Goal: Task Accomplishment & Management: Manage account settings

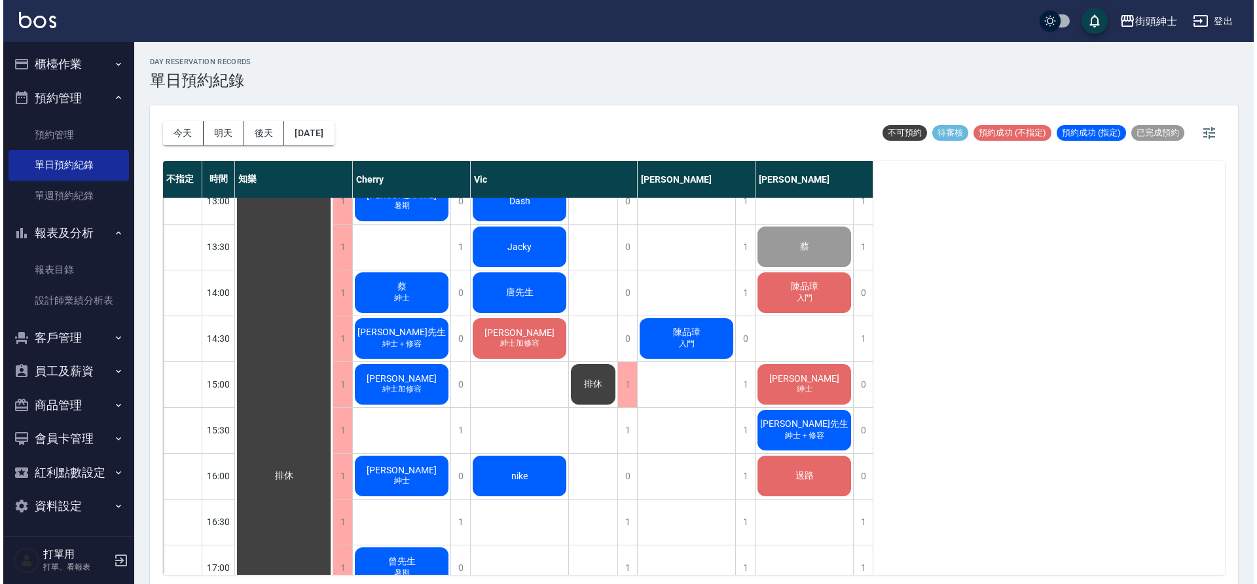
scroll to position [388, 0]
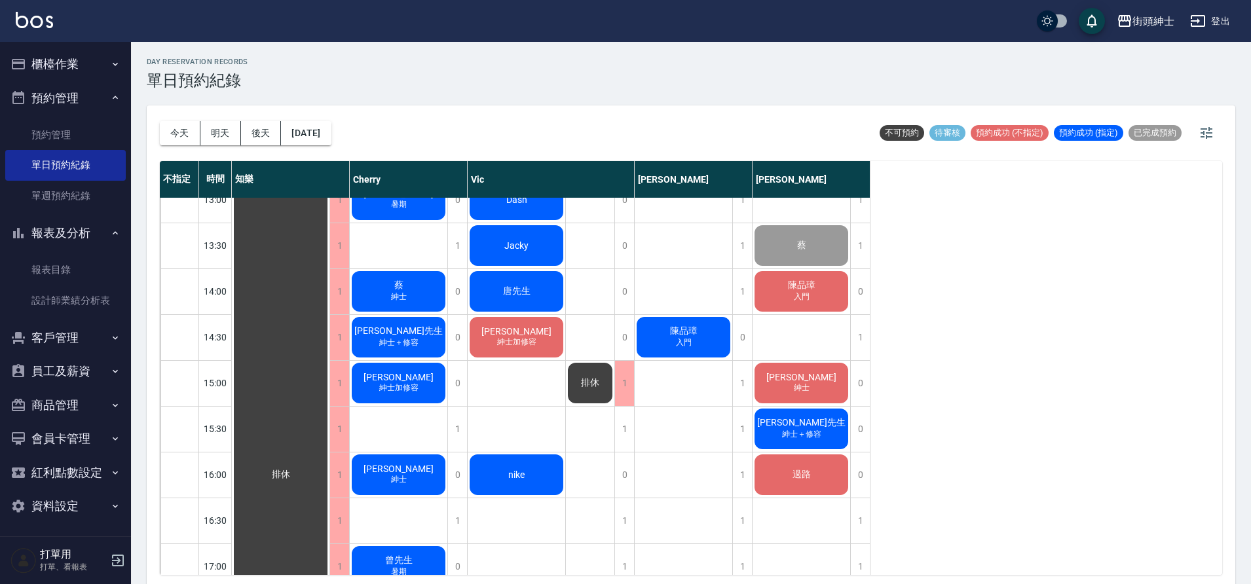
click at [329, 379] on div "[PERSON_NAME]加修容" at bounding box center [281, 475] width 98 height 1328
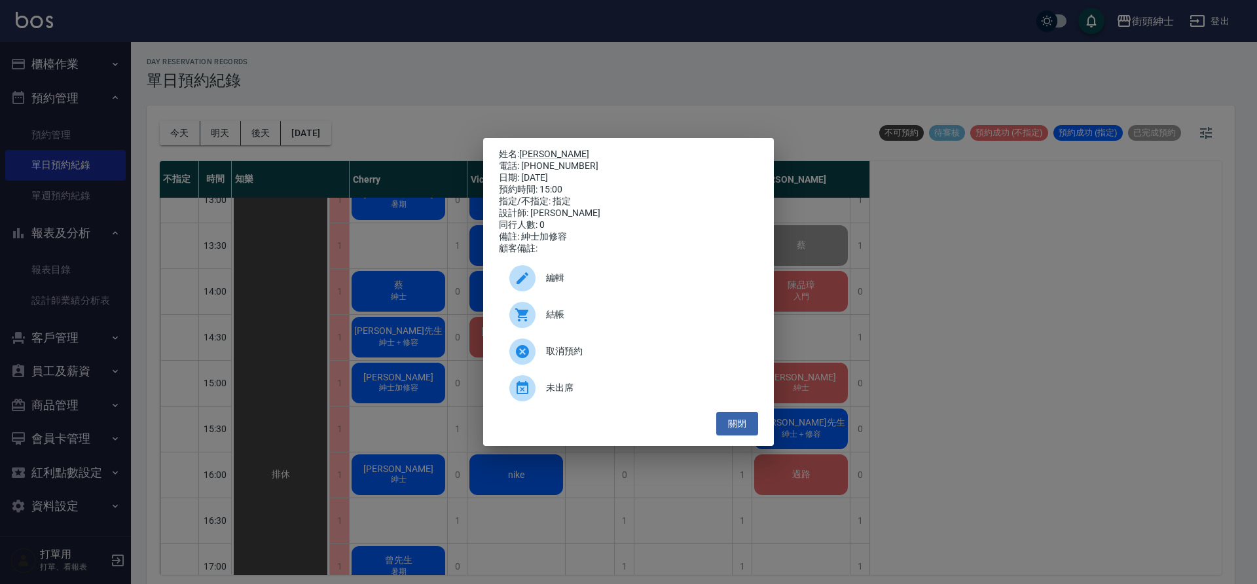
click at [615, 283] on span "編輯" at bounding box center [647, 278] width 202 height 14
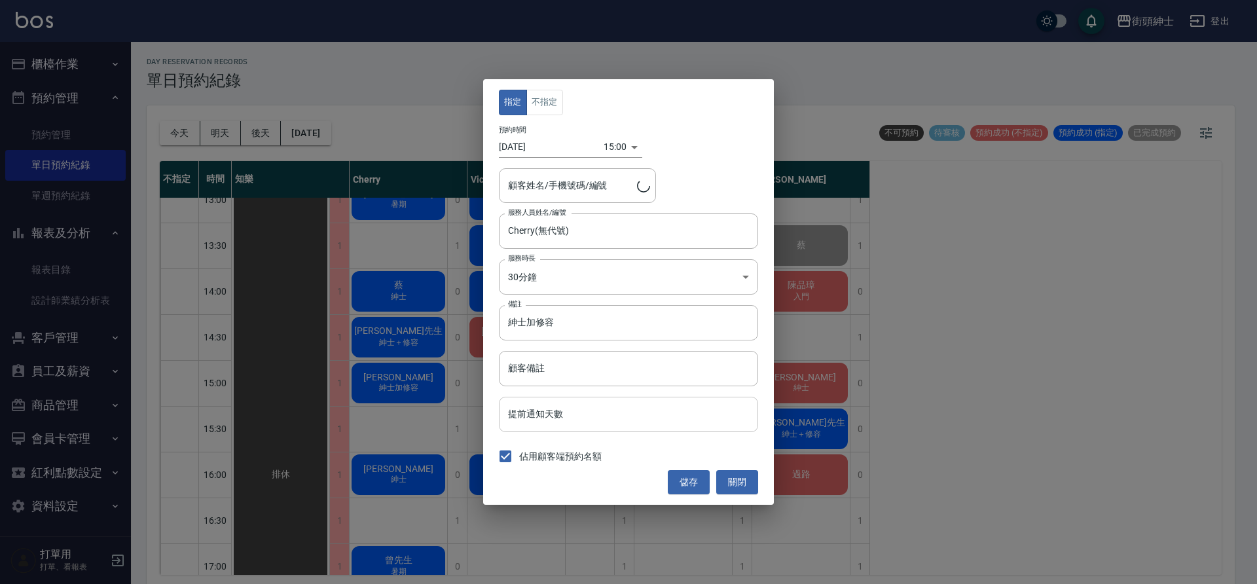
type input "[PERSON_NAME]/0918928942"
click at [615, 153] on body "街頭紳士 登出 櫃檯作業 打帳單 帳單列表 營業儀表板 現金收支登錄 材料自購登錄 每日結帳 排班表 現場電腦打卡 預約管理 預約管理 單日預約紀錄 單週預約…" at bounding box center [628, 294] width 1257 height 588
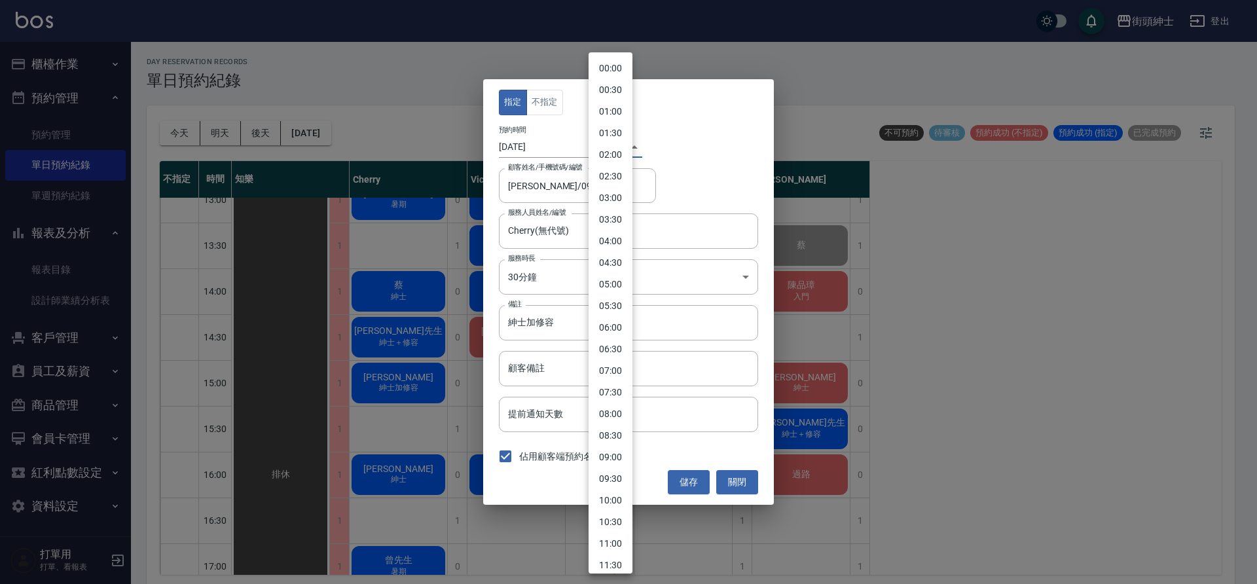
scroll to position [404, 0]
click at [607, 335] on li "15:30" at bounding box center [611, 335] width 44 height 22
type input "1755329400000"
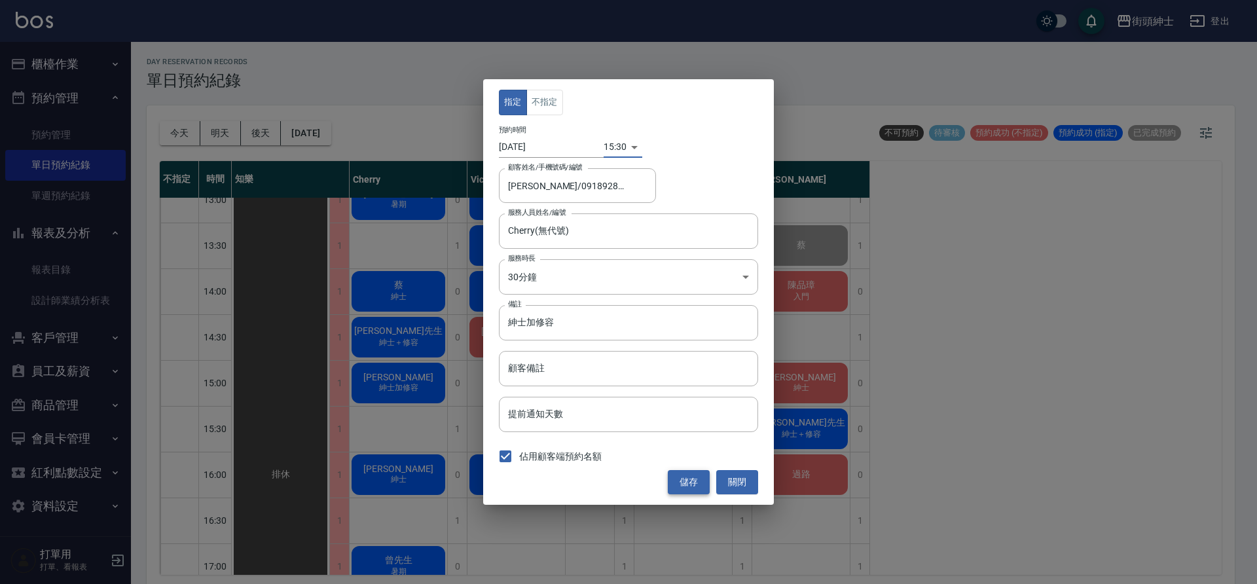
click at [690, 485] on button "儲存" at bounding box center [689, 482] width 42 height 24
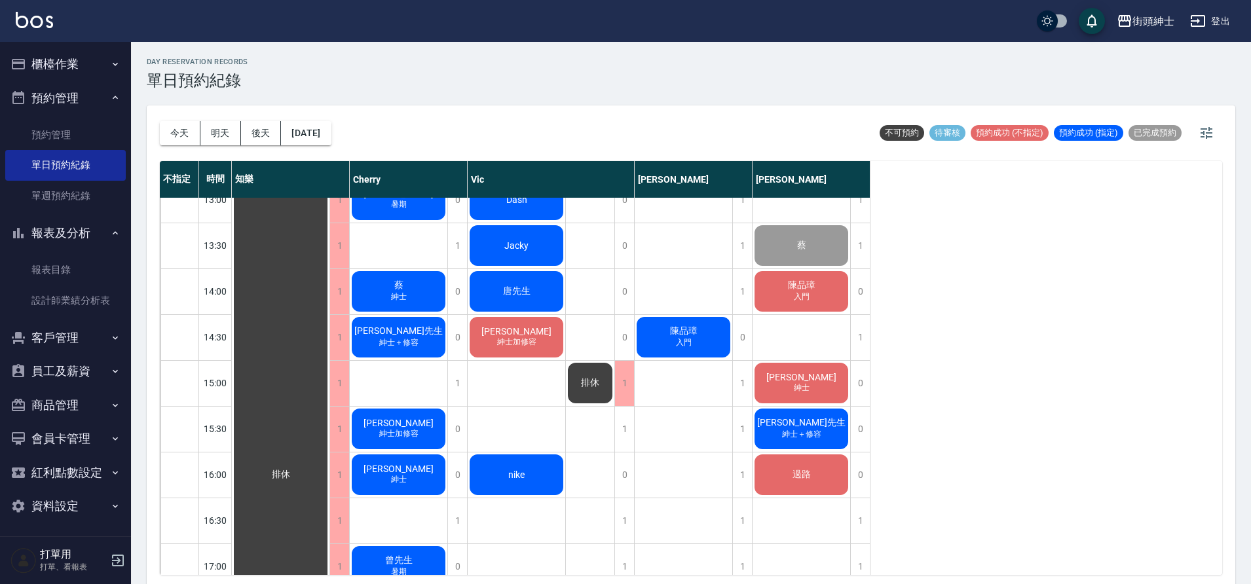
click at [293, 472] on span "[PERSON_NAME]" at bounding box center [281, 475] width 24 height 12
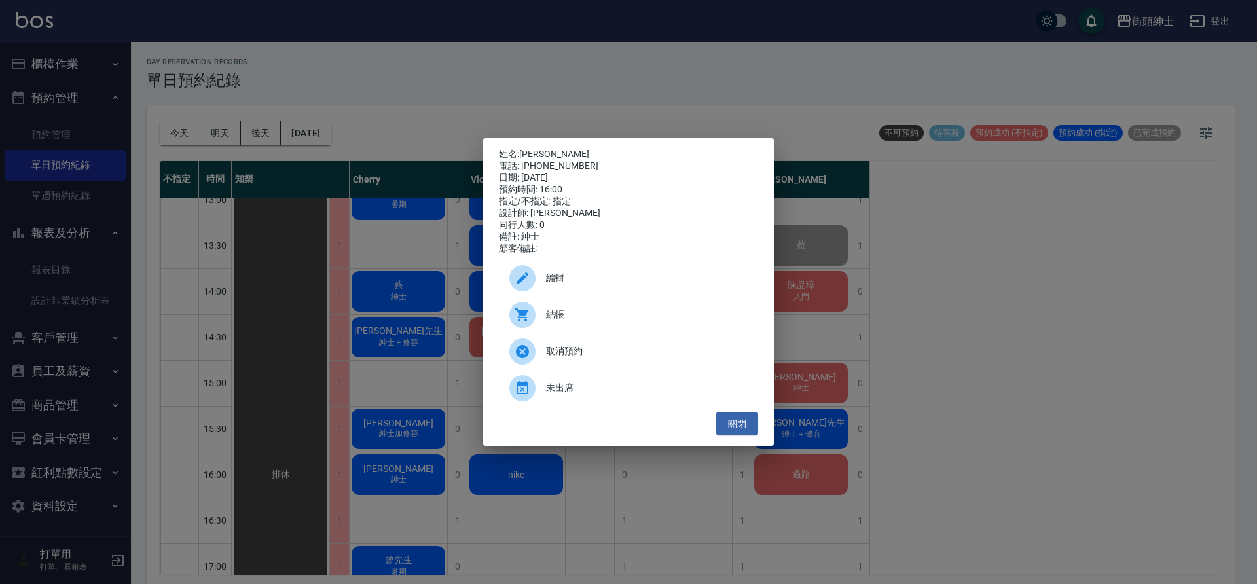
click at [563, 280] on span "編輯" at bounding box center [647, 278] width 202 height 14
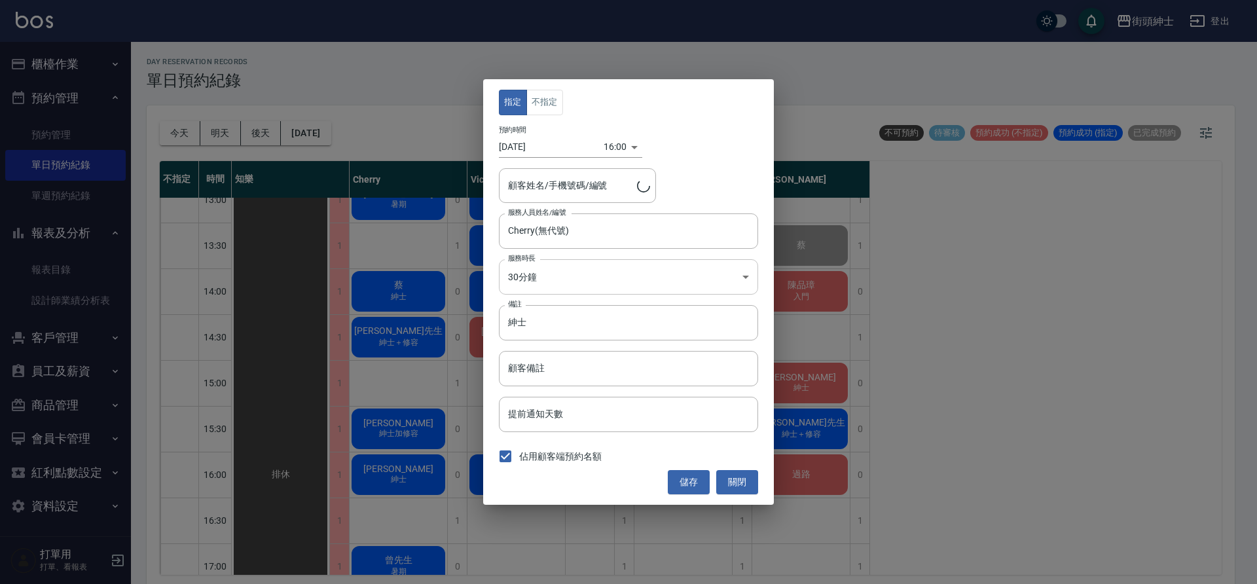
type input "[PERSON_NAME]/0966393619"
click at [609, 148] on body "街頭紳士 登出 櫃檯作業 打帳單 帳單列表 營業儀表板 現金收支登錄 材料自購登錄 每日結帳 排班表 現場電腦打卡 預約管理 預約管理 單日預約紀錄 單週預約…" at bounding box center [628, 294] width 1257 height 588
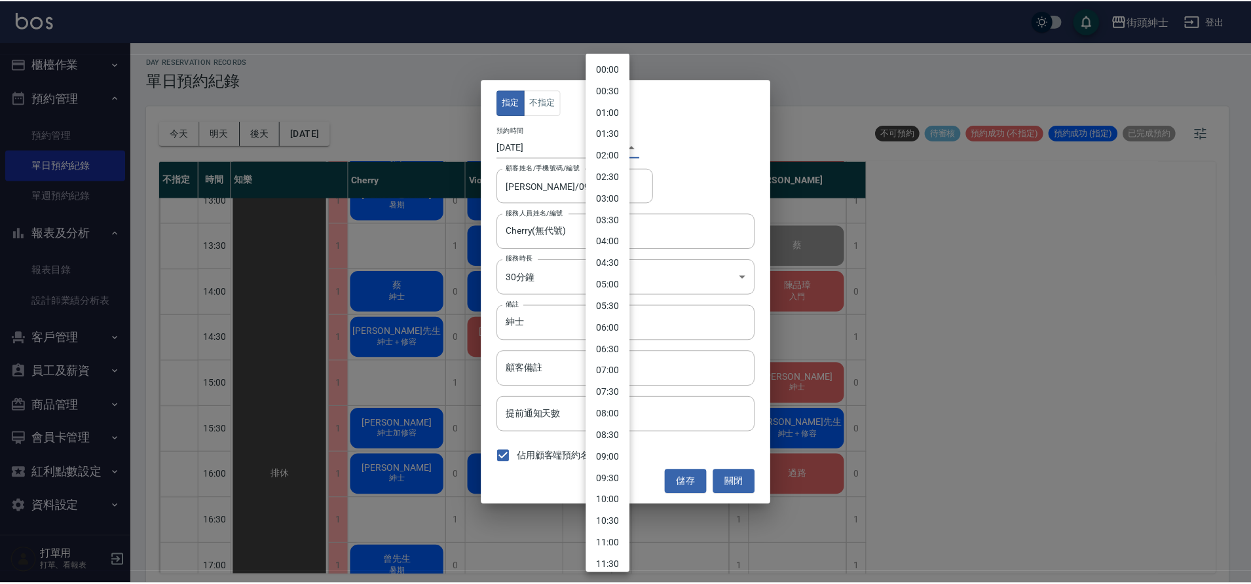
scroll to position [447, 0]
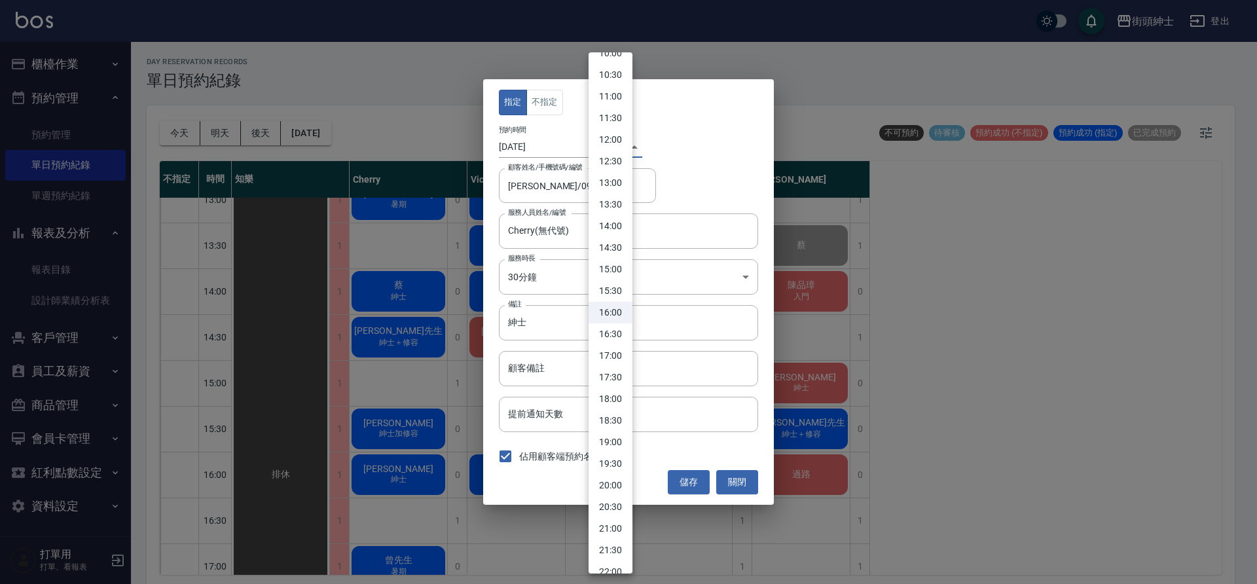
drag, startPoint x: 616, startPoint y: 289, endPoint x: 656, endPoint y: 390, distance: 108.9
click at [617, 289] on li "15:30" at bounding box center [611, 291] width 44 height 22
type input "1755329400000"
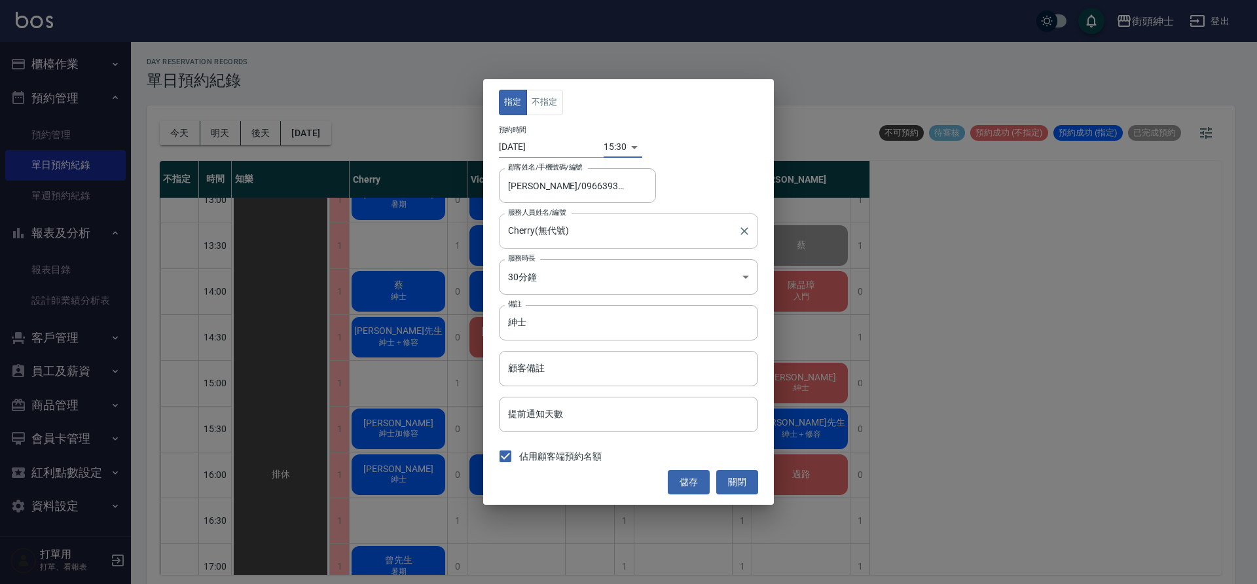
click at [615, 232] on input "Cherry(無代號)" at bounding box center [619, 230] width 228 height 23
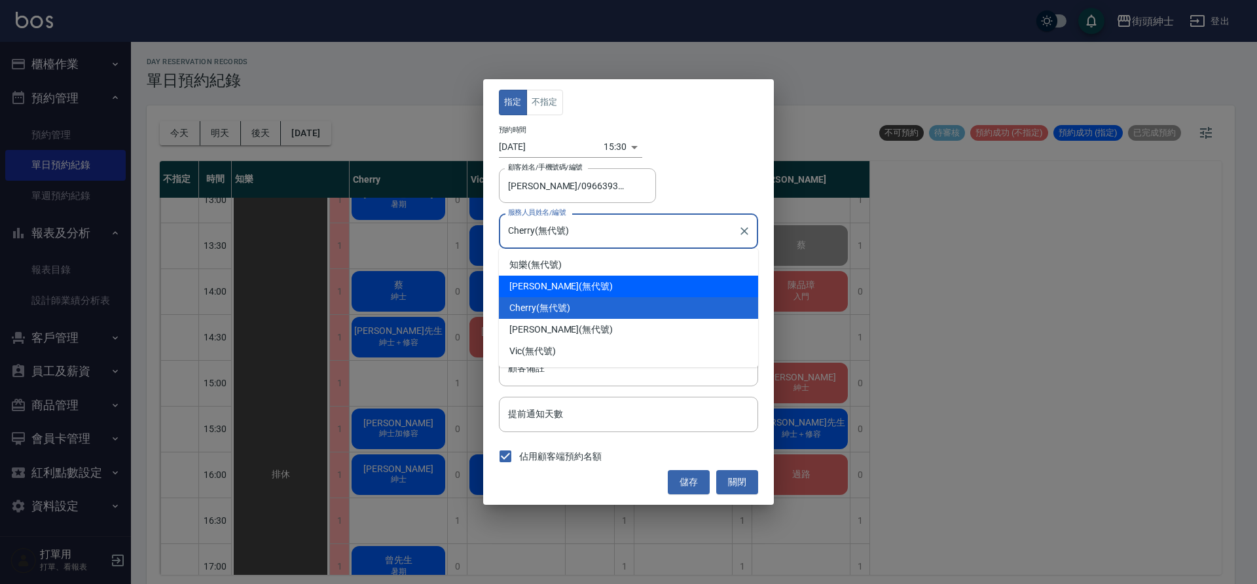
drag, startPoint x: 578, startPoint y: 286, endPoint x: 585, endPoint y: 297, distance: 13.5
click at [580, 286] on div "[PERSON_NAME] (無代號)" at bounding box center [628, 287] width 259 height 22
type input "[PERSON_NAME](無代號)"
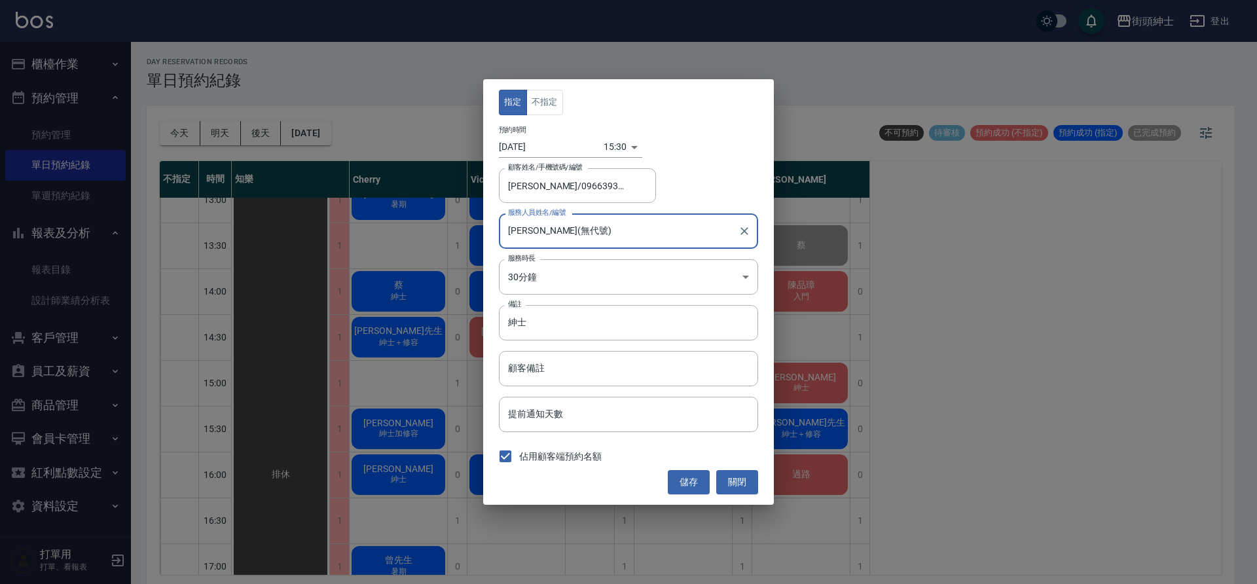
click at [697, 485] on button "儲存" at bounding box center [689, 482] width 42 height 24
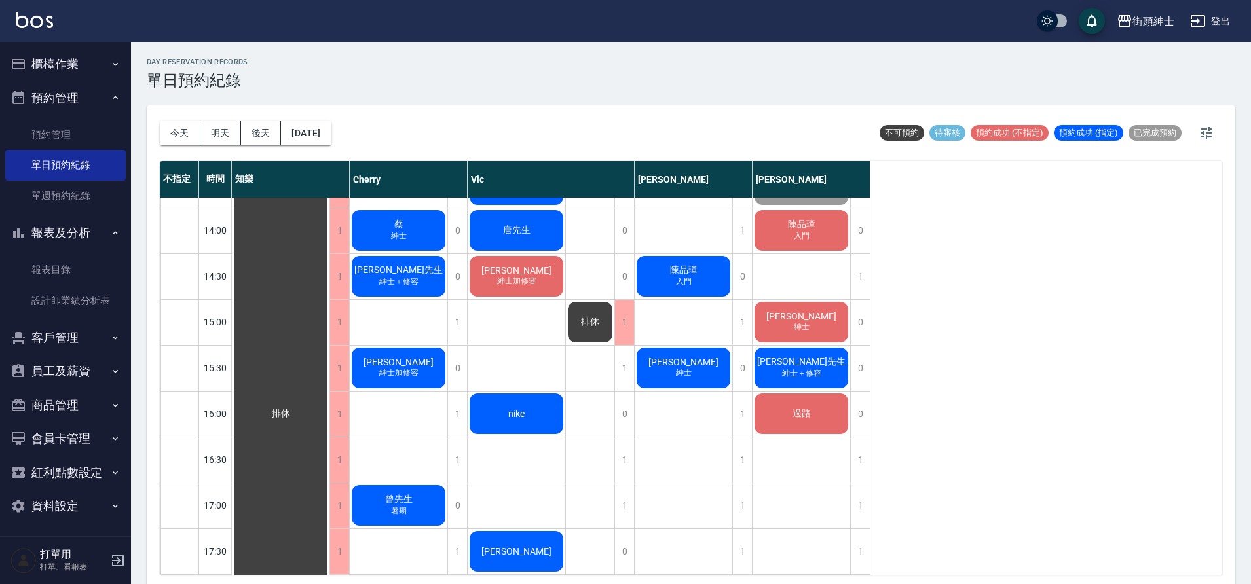
scroll to position [500, 0]
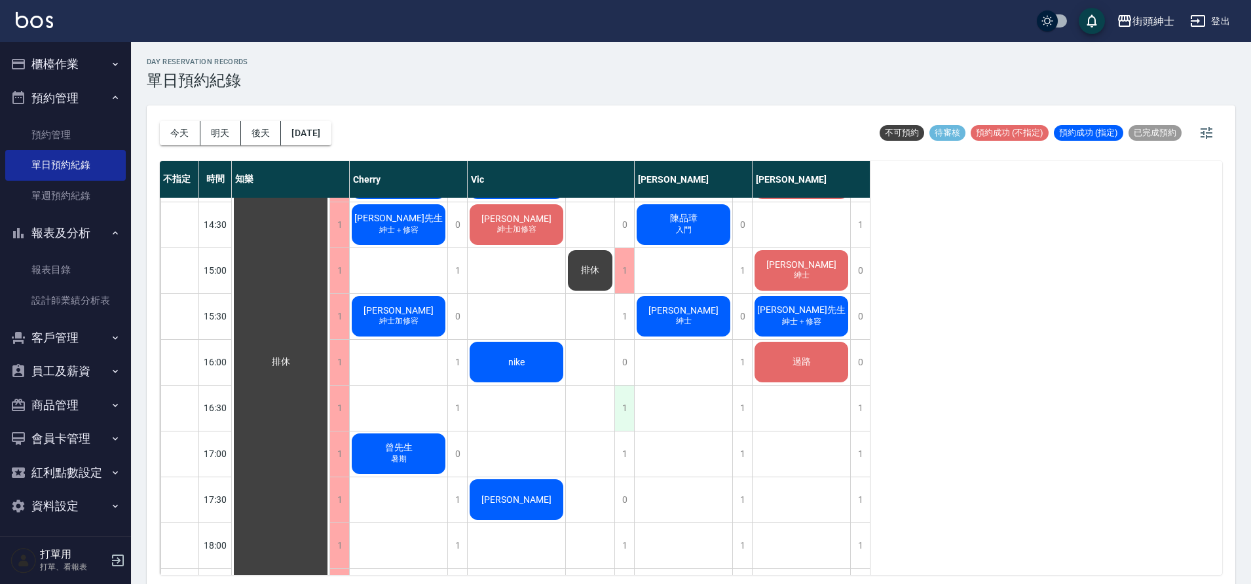
click at [627, 407] on div "1" at bounding box center [624, 408] width 20 height 45
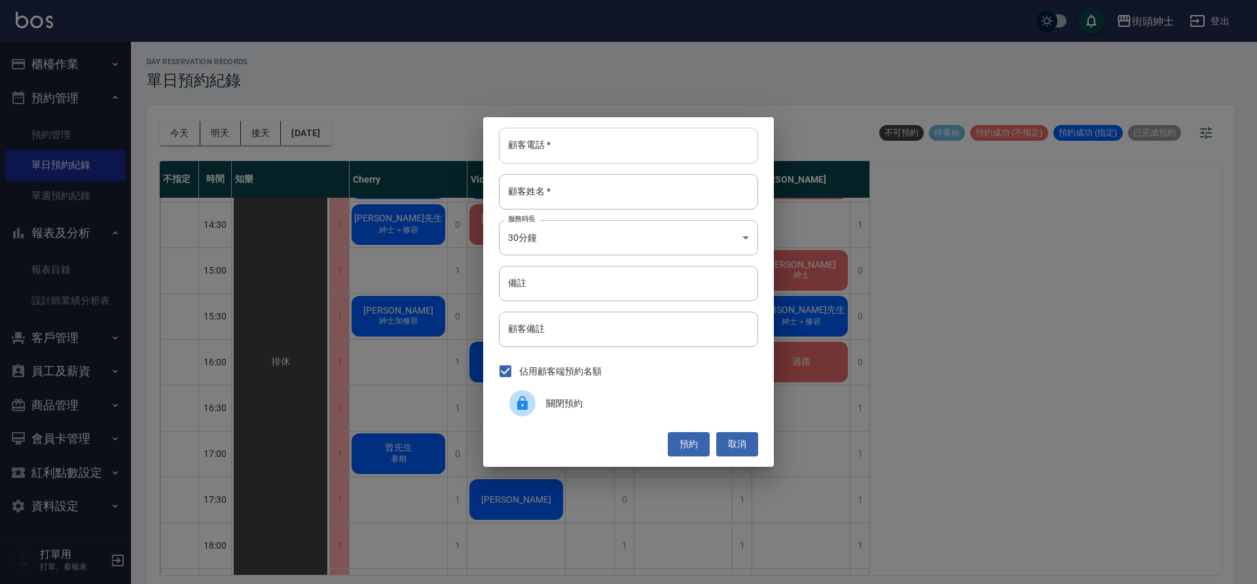
click at [601, 156] on input "顧客電話   *" at bounding box center [628, 145] width 259 height 35
type input "0960311770"
click at [563, 185] on input "顧客姓名   *" at bounding box center [628, 191] width 259 height 35
type input "e"
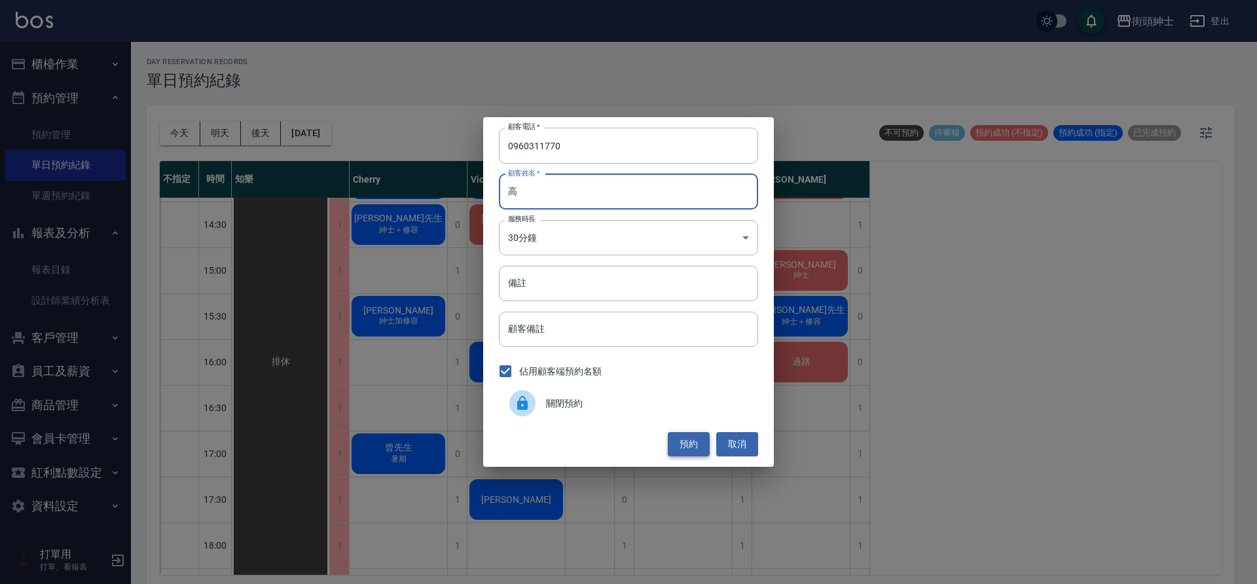
type input "高"
click at [696, 449] on button "預約" at bounding box center [689, 444] width 42 height 24
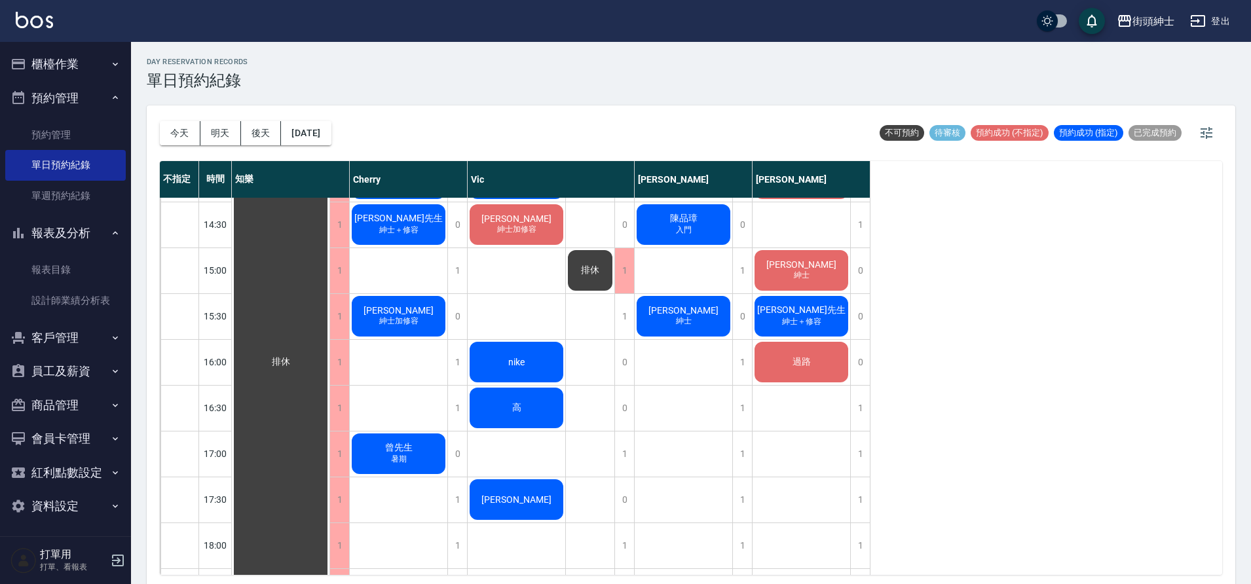
click at [329, 370] on div "nike" at bounding box center [281, 362] width 98 height 1328
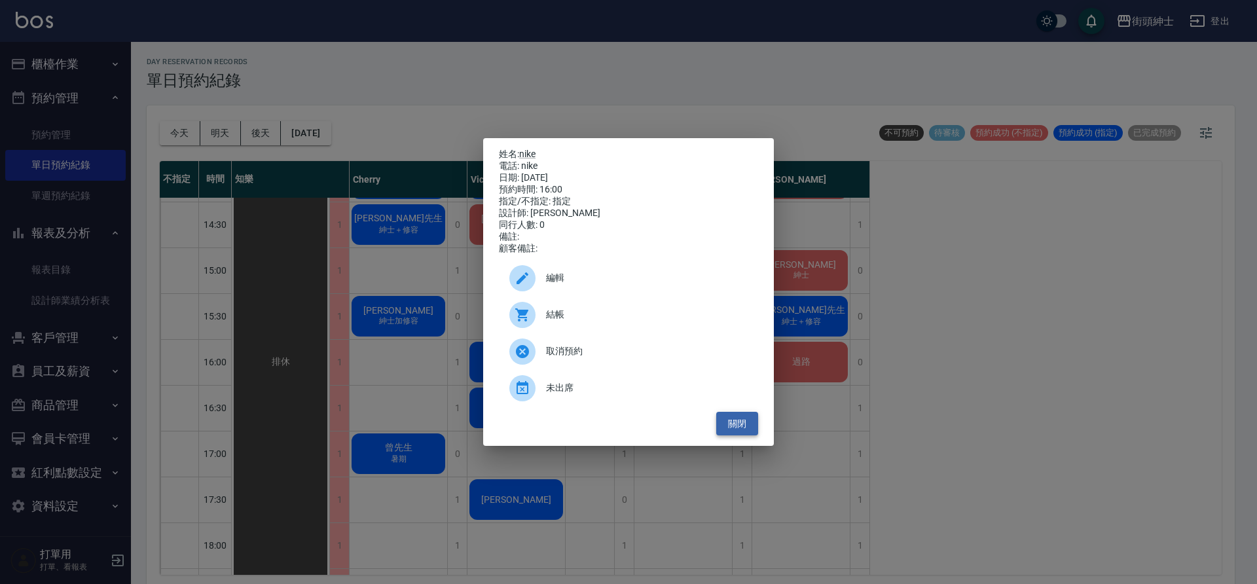
click at [742, 429] on button "關閉" at bounding box center [737, 424] width 42 height 24
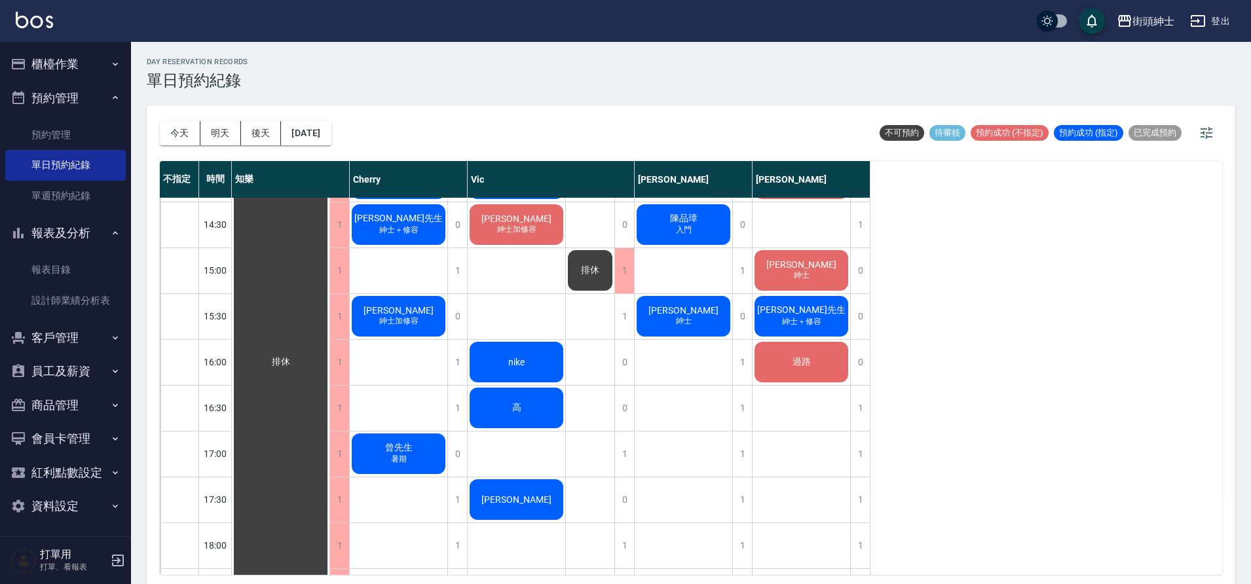
click at [329, 375] on div "過路" at bounding box center [281, 362] width 98 height 1328
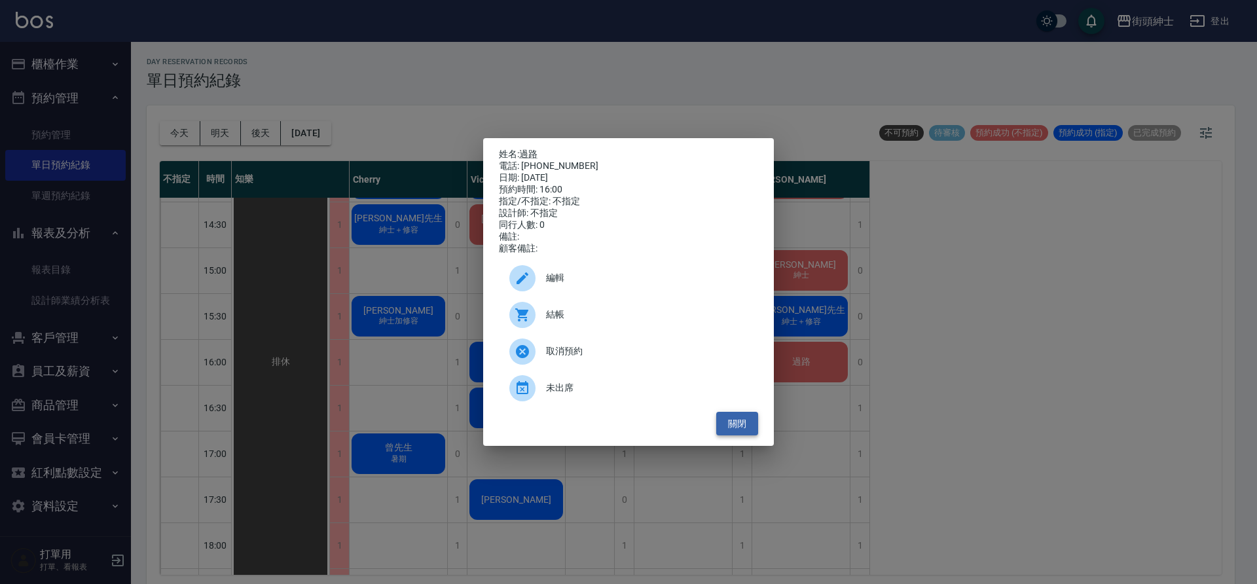
click at [753, 428] on button "關閉" at bounding box center [737, 424] width 42 height 24
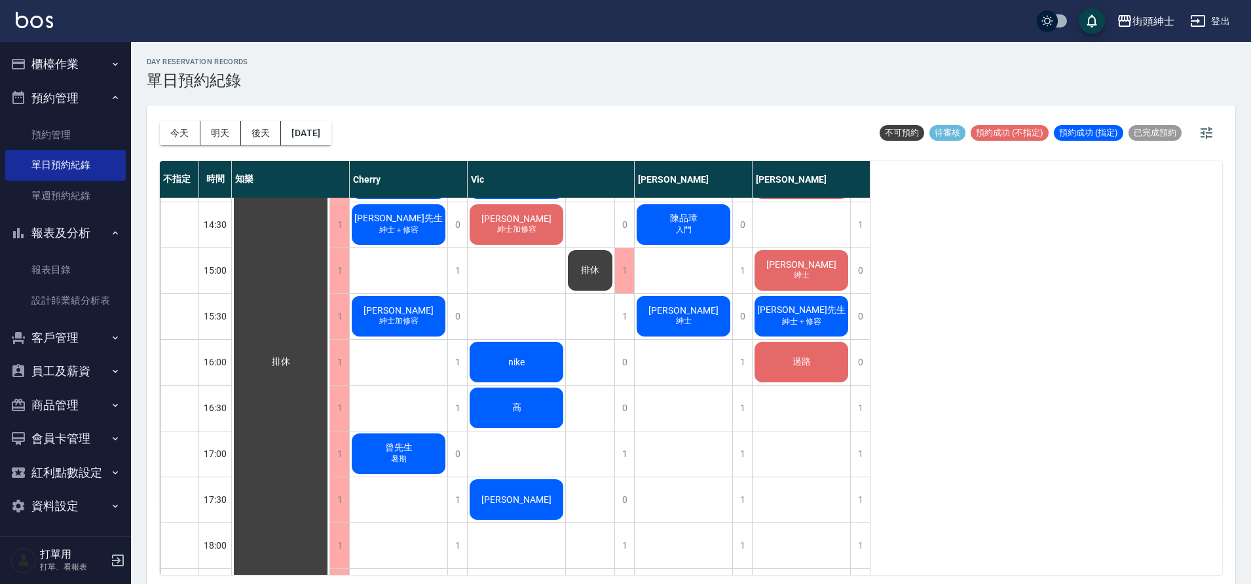
click at [329, 368] on div "nike" at bounding box center [281, 362] width 98 height 1328
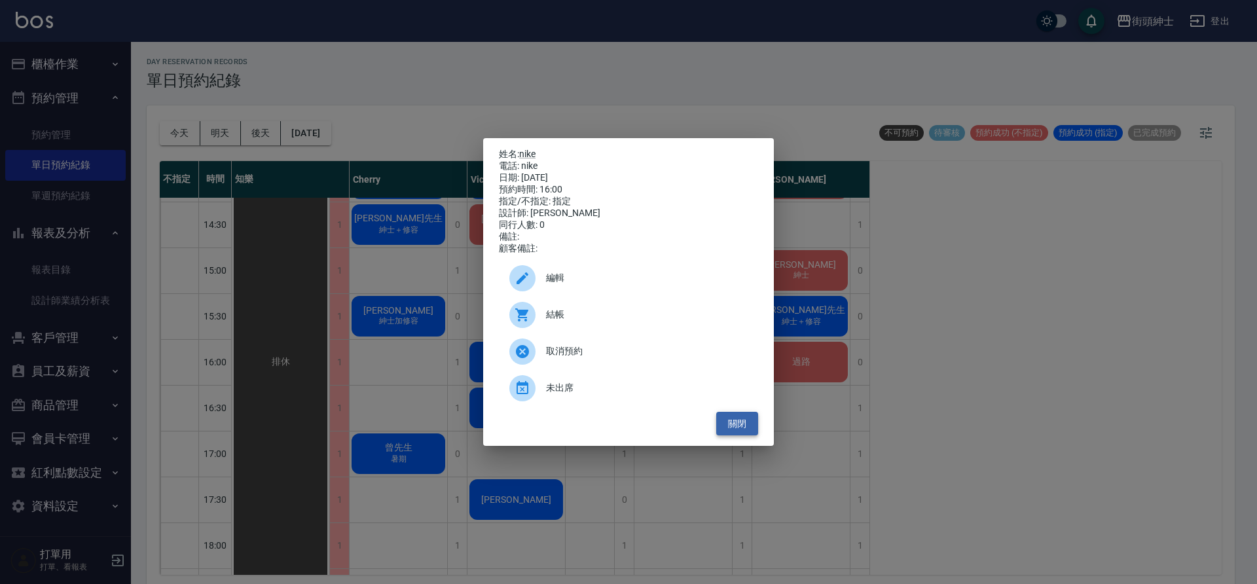
click at [752, 436] on button "關閉" at bounding box center [737, 424] width 42 height 24
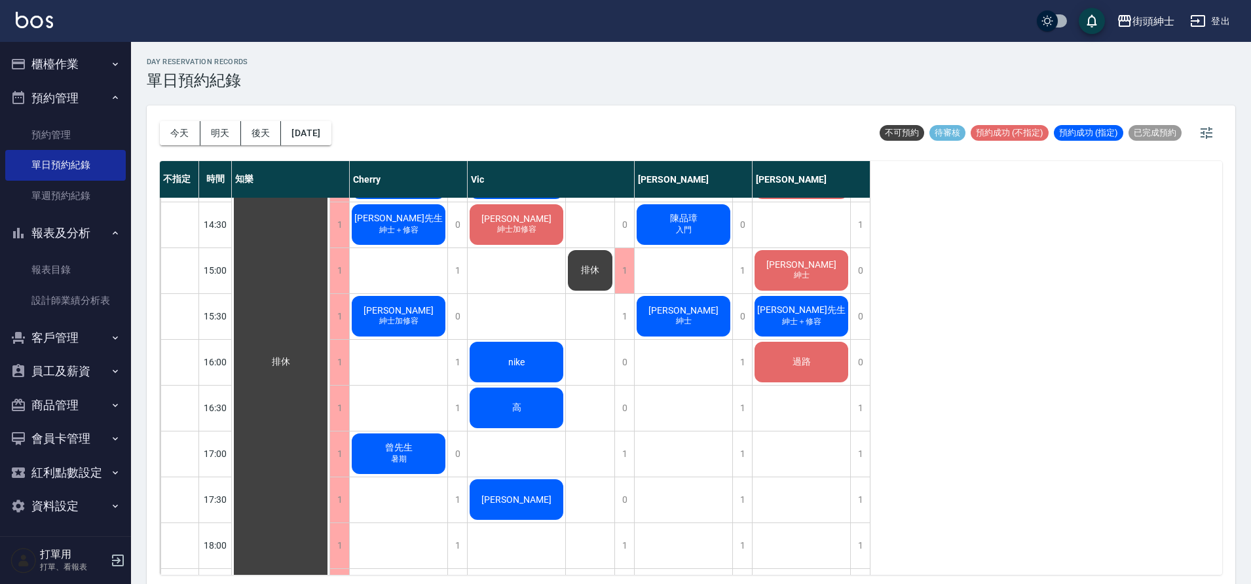
click at [329, 369] on div "nike" at bounding box center [281, 362] width 98 height 1328
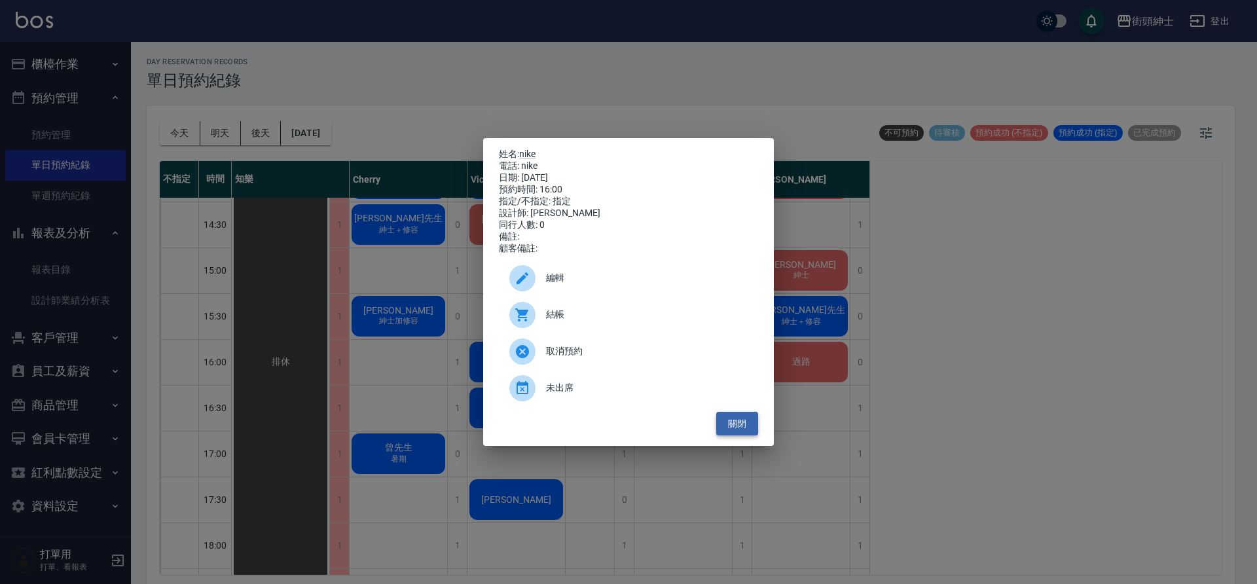
click at [752, 432] on button "關閉" at bounding box center [737, 424] width 42 height 24
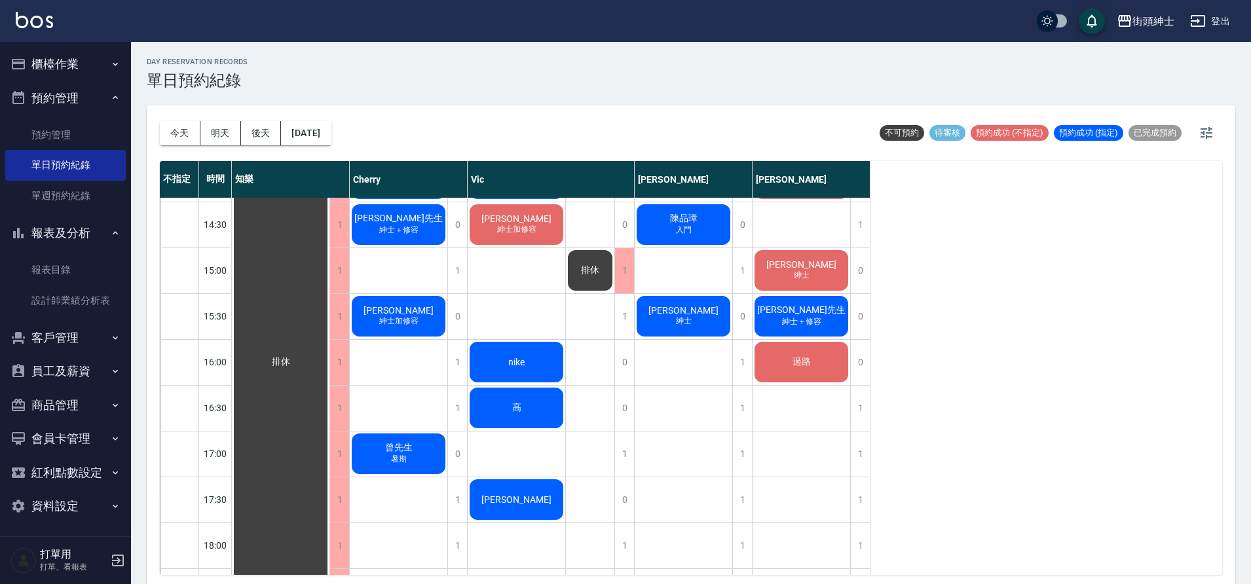
click at [293, 363] on span "過路" at bounding box center [281, 362] width 24 height 12
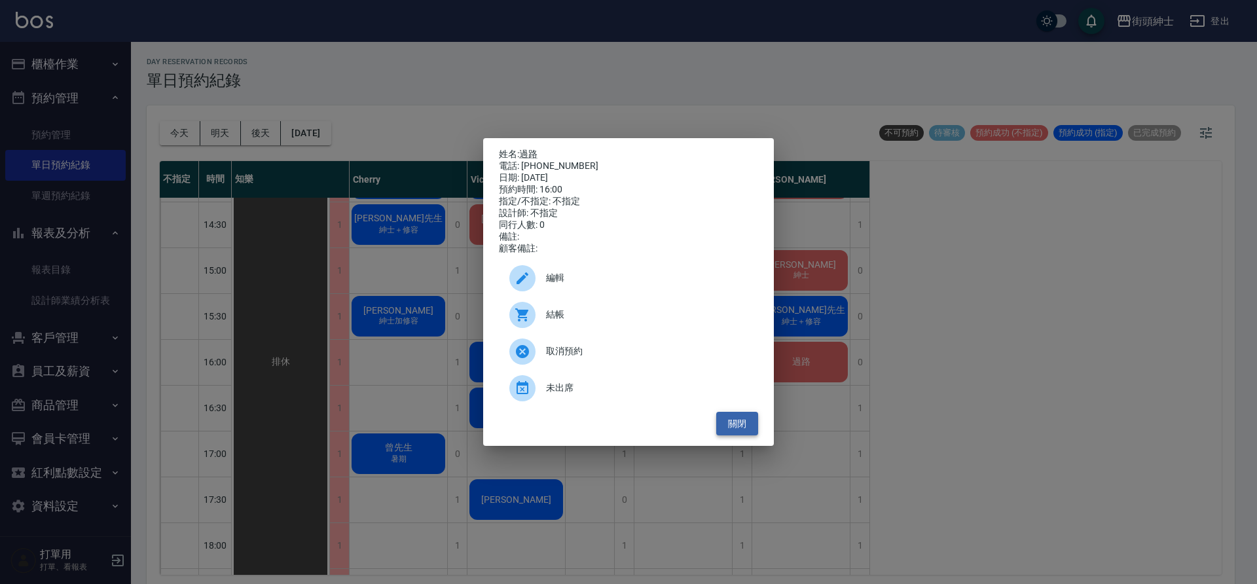
click at [750, 433] on button "關閉" at bounding box center [737, 424] width 42 height 24
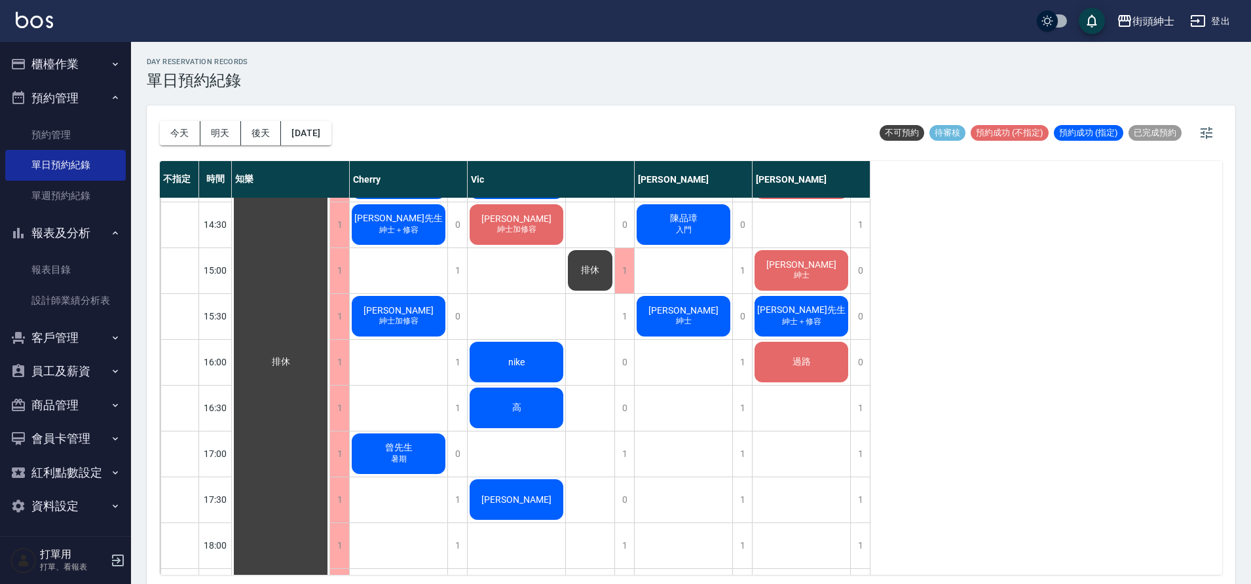
click at [329, 364] on div "nike" at bounding box center [281, 362] width 98 height 1328
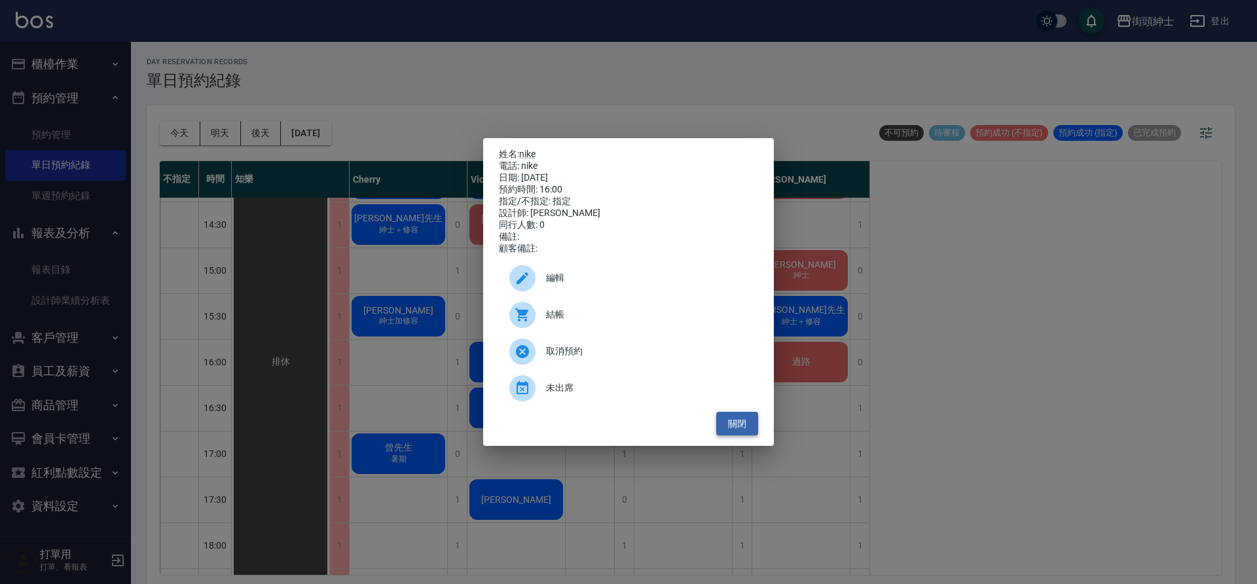
click at [732, 426] on button "關閉" at bounding box center [737, 424] width 42 height 24
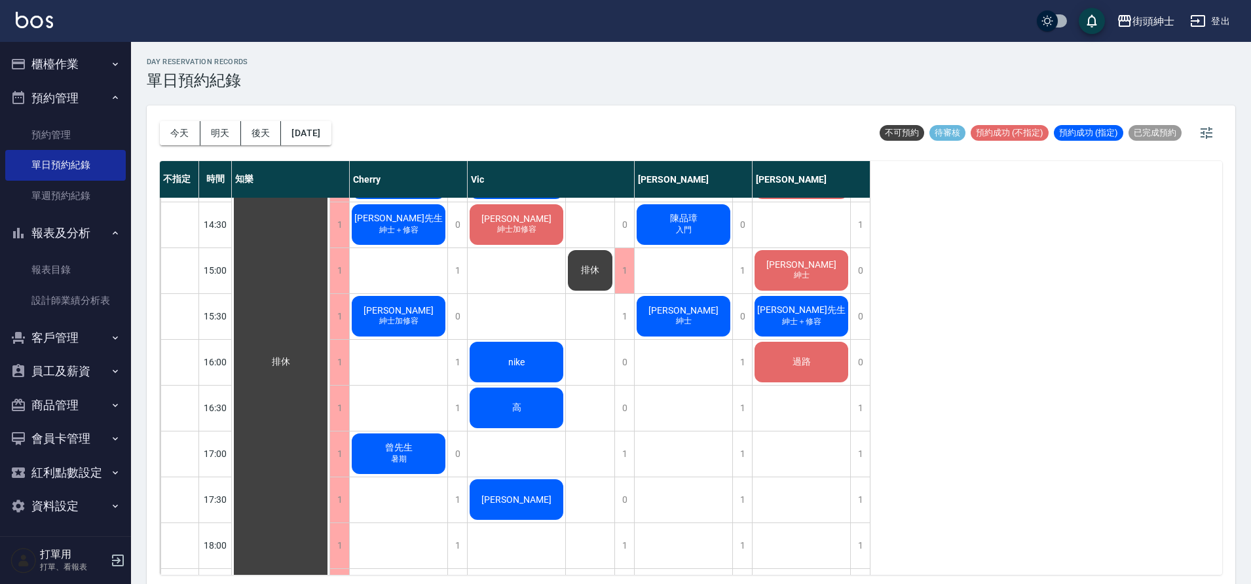
click at [329, 413] on div "高" at bounding box center [281, 362] width 98 height 1328
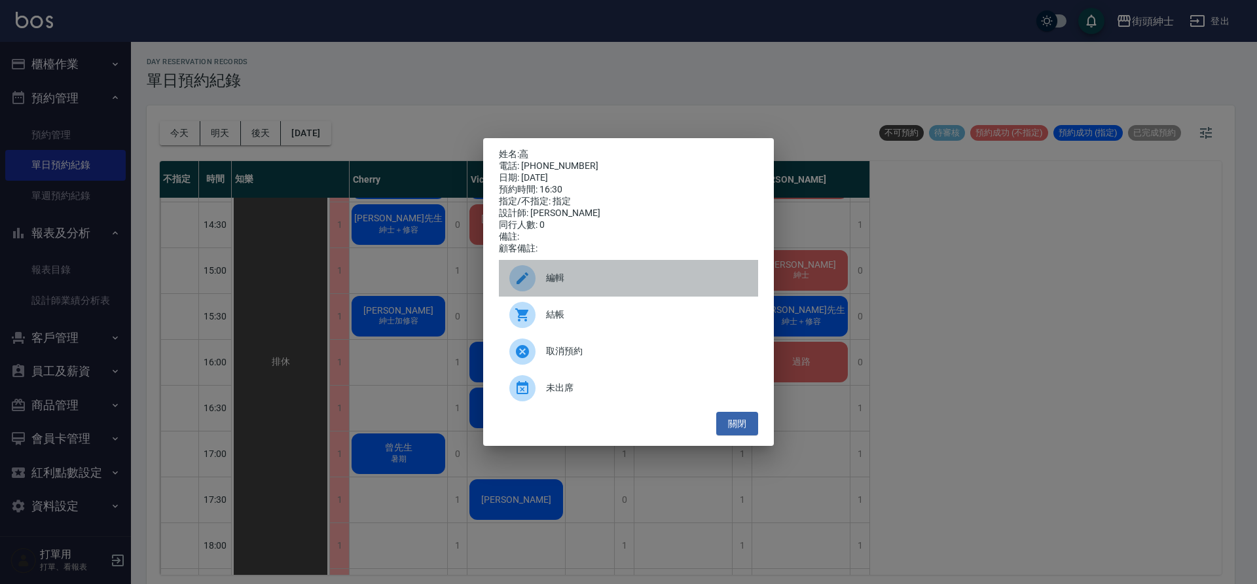
click at [623, 285] on span "編輯" at bounding box center [647, 278] width 202 height 14
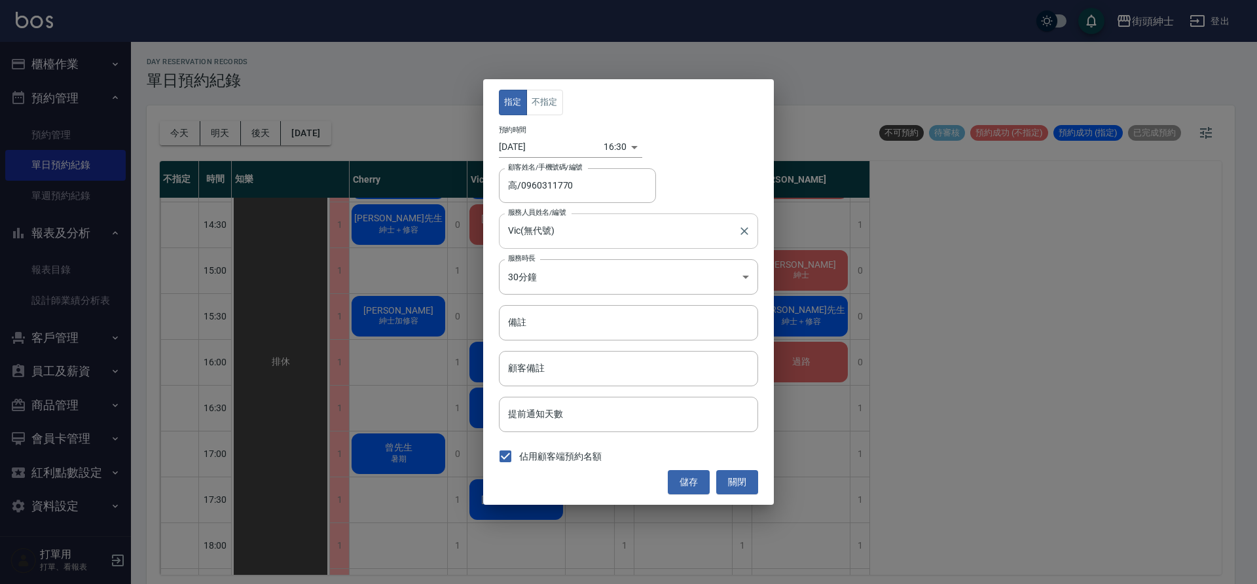
click at [586, 234] on input "Vic(無代號)" at bounding box center [619, 230] width 228 height 23
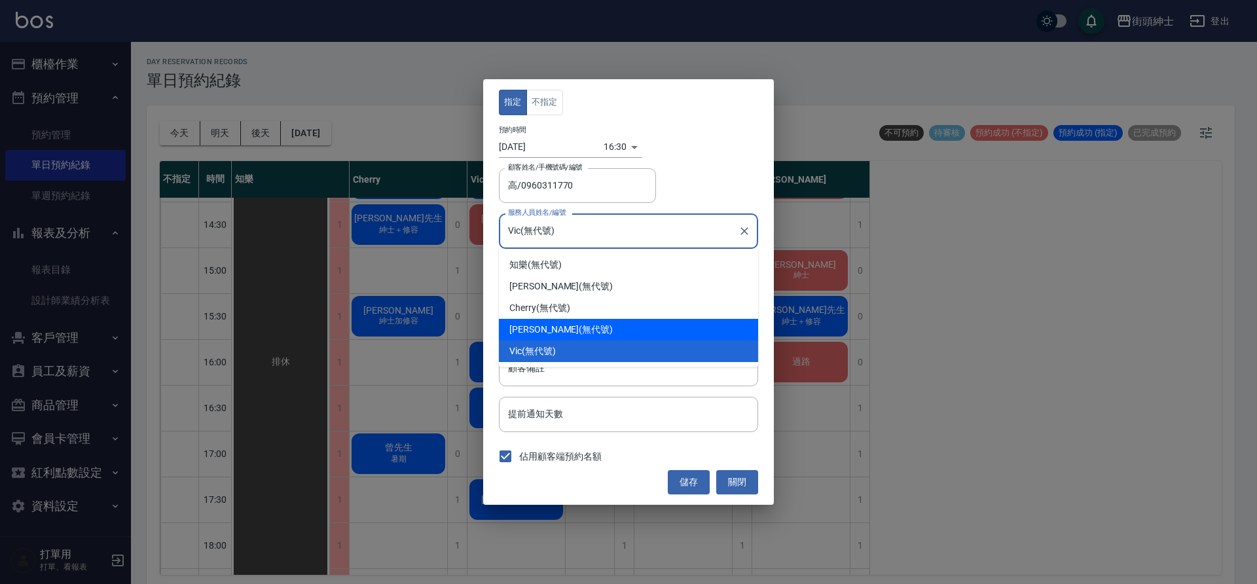
click at [551, 331] on div "[PERSON_NAME] (無代號)" at bounding box center [628, 330] width 259 height 22
type input "[PERSON_NAME](無代號)"
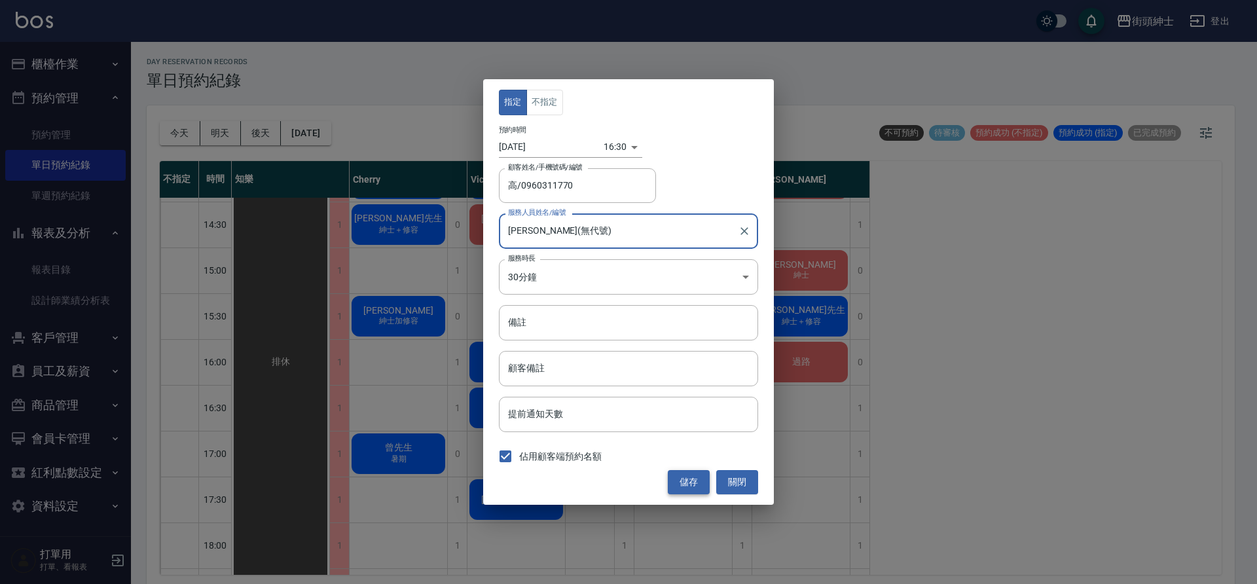
click at [694, 479] on button "儲存" at bounding box center [689, 482] width 42 height 24
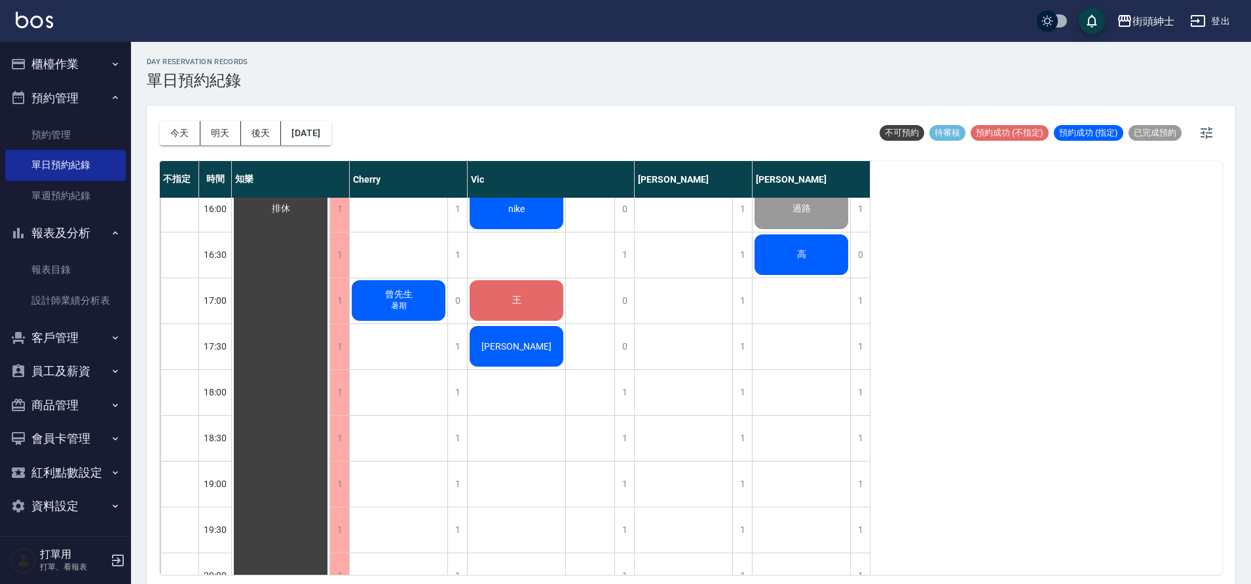
scroll to position [656, 0]
